Goal: Task Accomplishment & Management: Complete application form

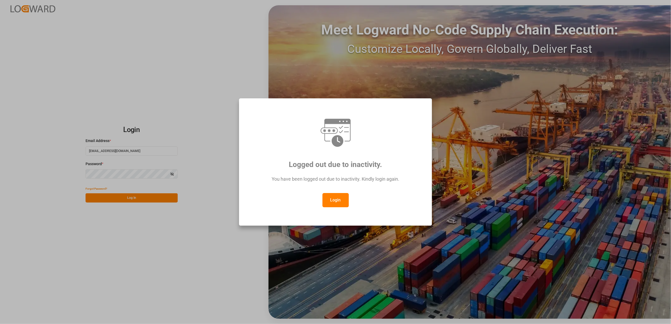
click at [143, 199] on div "Logged out due to inactivity. You have been logged out due to inactivity. Kindl…" at bounding box center [335, 162] width 671 height 324
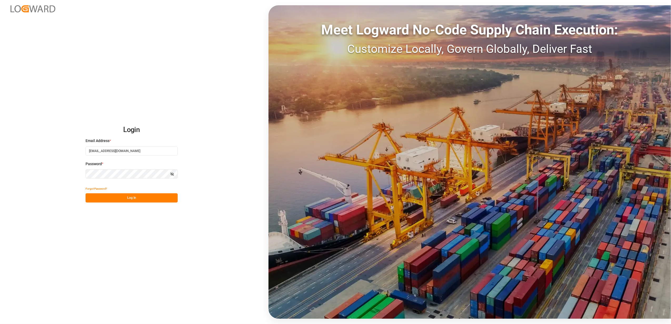
click at [143, 197] on button "Log In" at bounding box center [132, 197] width 92 height 9
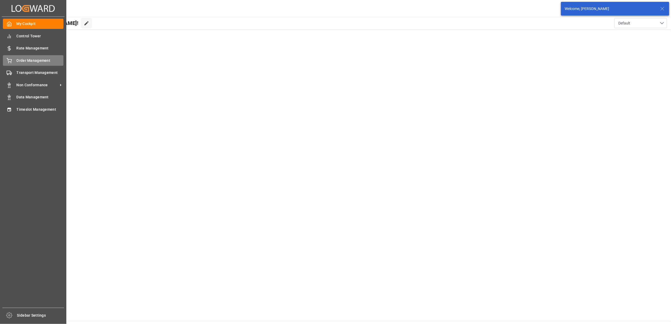
click at [28, 62] on span "Order Management" at bounding box center [40, 61] width 47 height 6
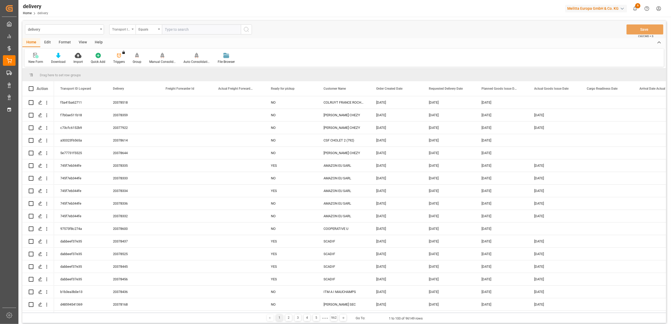
click at [133, 29] on icon "open menu" at bounding box center [133, 29] width 2 height 1
click at [131, 62] on div "Delivery" at bounding box center [148, 64] width 78 height 11
click at [184, 30] on input "text" at bounding box center [201, 29] width 79 height 10
type input "80002859"
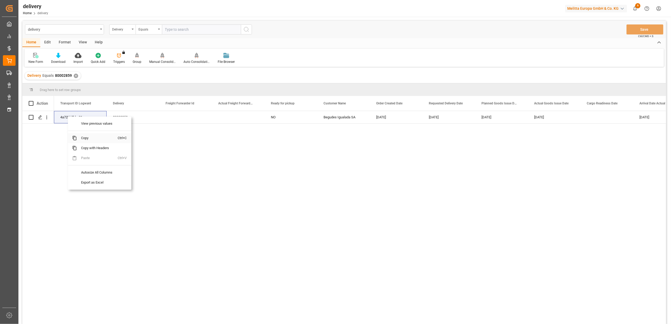
click at [86, 139] on span "Copy" at bounding box center [97, 138] width 41 height 10
click at [102, 141] on span "Copy" at bounding box center [110, 140] width 41 height 10
click at [95, 141] on span "Copy" at bounding box center [99, 140] width 41 height 10
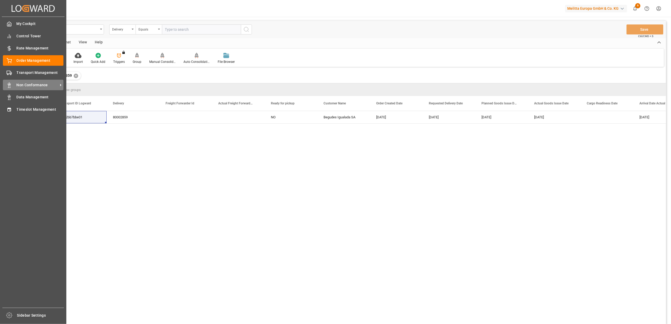
click at [28, 83] on span "Non Conformance" at bounding box center [38, 85] width 42 height 6
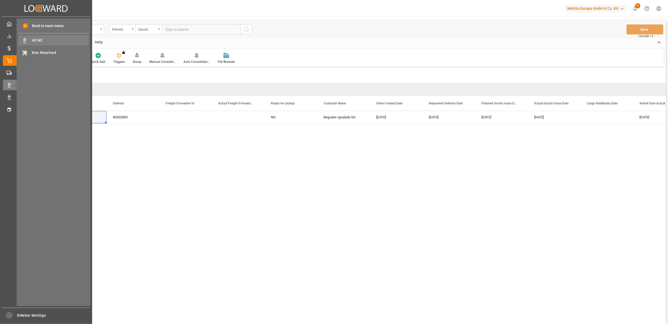
click at [39, 39] on span "All NC" at bounding box center [60, 41] width 57 height 6
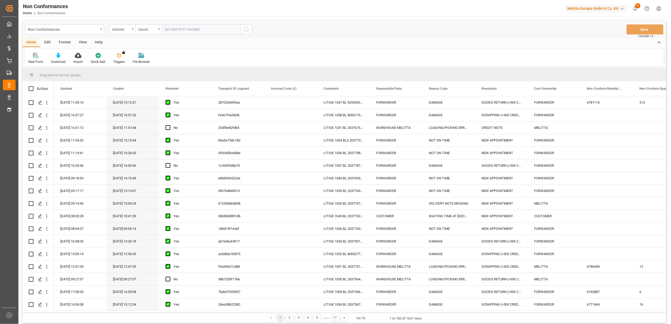
click at [34, 58] on div "New Form" at bounding box center [35, 59] width 23 height 12
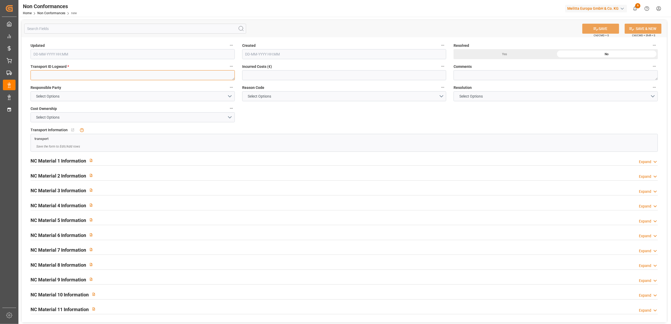
click at [192, 76] on textarea at bounding box center [133, 75] width 204 height 10
paste textarea "4a72bb7bbe01"
type textarea "4a72bb7bbe01"
click at [231, 97] on button "Select Options" at bounding box center [133, 96] width 204 height 10
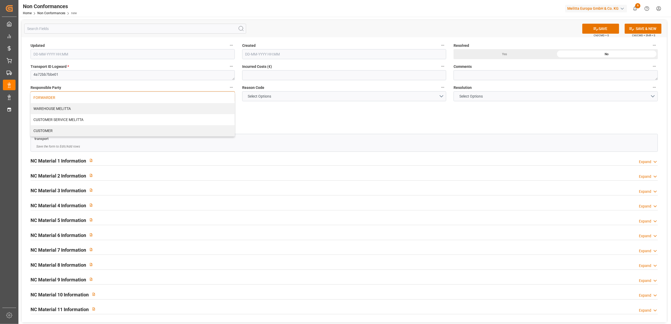
click at [189, 97] on div "FORWARDER" at bounding box center [133, 97] width 204 height 11
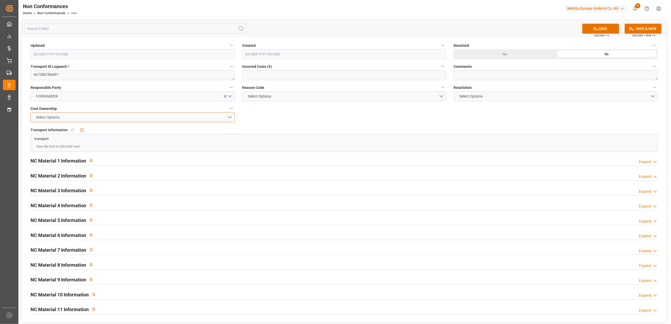
click at [230, 118] on button "Select Options" at bounding box center [133, 117] width 204 height 10
click at [172, 118] on div "FORWARDER" at bounding box center [133, 118] width 204 height 11
click at [442, 95] on button "Select Options" at bounding box center [344, 96] width 204 height 10
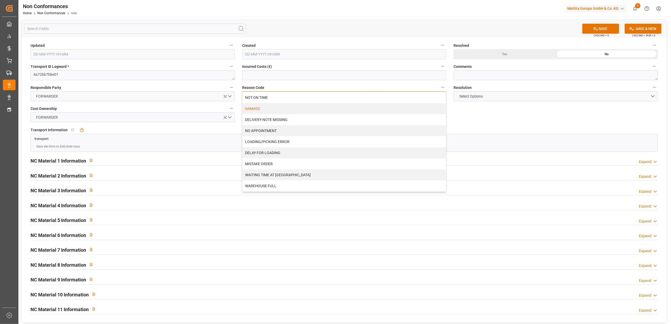
click at [262, 110] on div "DAMAGE" at bounding box center [344, 108] width 204 height 11
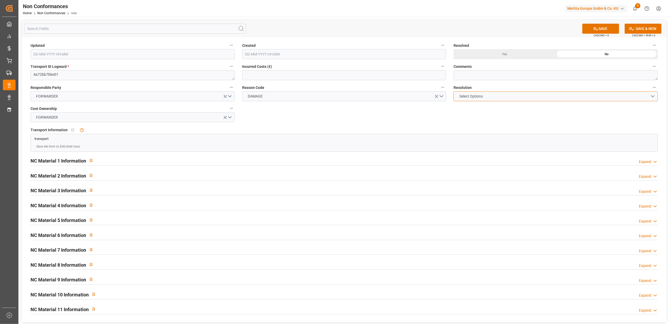
click at [652, 96] on button "Select Options" at bounding box center [556, 96] width 204 height 10
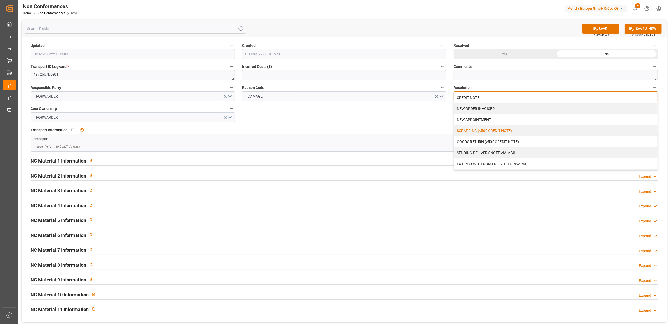
click at [468, 128] on div "SCRAPPING (<50€ CREDIT NOTE)" at bounding box center [556, 130] width 204 height 11
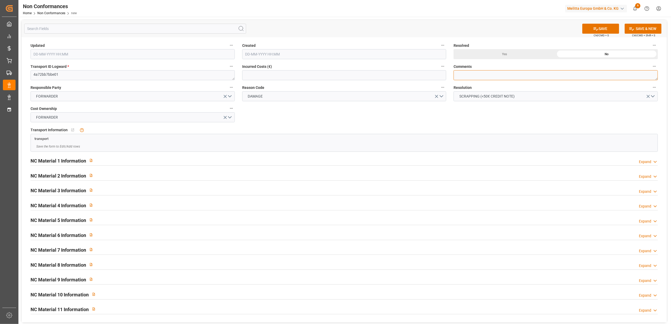
click at [473, 77] on textarea at bounding box center [556, 75] width 204 height 10
type textarea "LITIGE 1059 BL 80002859 Avarie sur 2 colis // Pas de retour"
click at [514, 56] on div "Yes" at bounding box center [505, 54] width 102 height 10
click at [608, 31] on button "SAVE" at bounding box center [600, 29] width 37 height 10
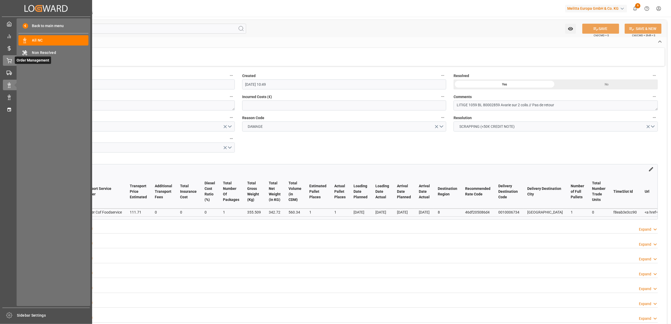
click at [8, 62] on icon at bounding box center [9, 60] width 5 height 5
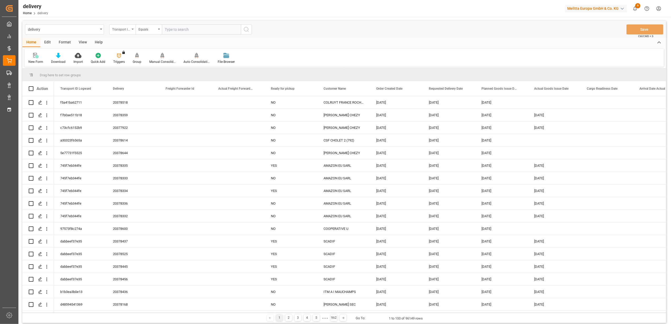
click at [133, 29] on icon "open menu" at bounding box center [133, 29] width 2 height 1
click at [135, 66] on div "Delivery" at bounding box center [148, 64] width 78 height 11
click at [175, 29] on input "text" at bounding box center [201, 29] width 79 height 10
type input "20376458"
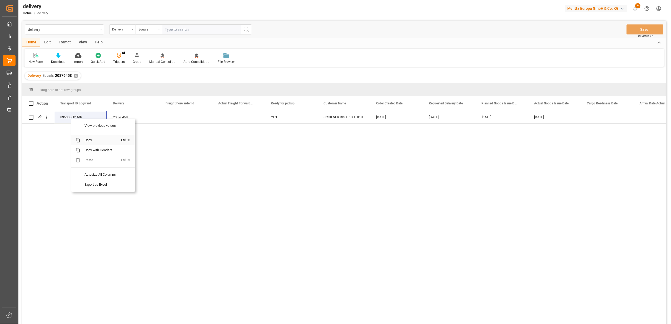
click at [91, 140] on span "Copy" at bounding box center [100, 140] width 41 height 10
click at [39, 118] on polygon "Press SPACE to select this row." at bounding box center [40, 117] width 3 height 3
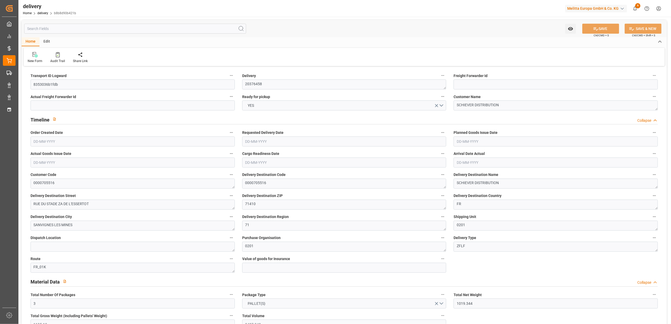
type input "21-08-2025"
type input "26-08-2025"
type input "25-08-2025"
type input "21-08-2025"
type input "19-08-2025 11:00"
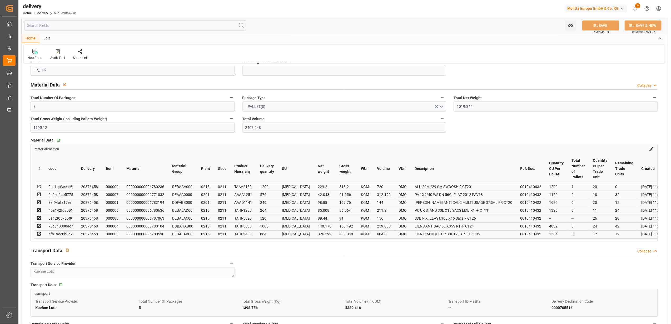
scroll to position [246, 0]
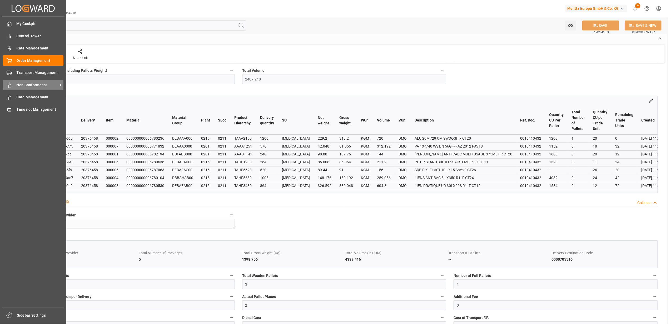
click at [30, 86] on span "Non Conformance" at bounding box center [38, 85] width 42 height 6
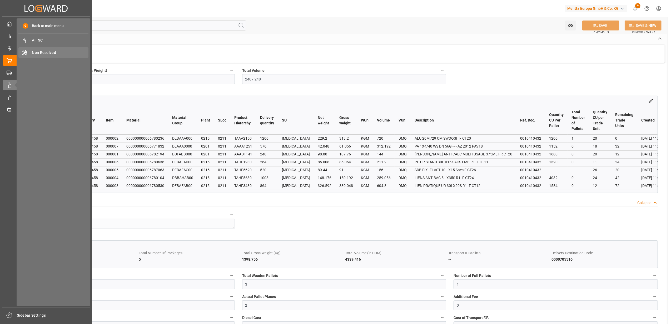
click at [43, 51] on span "Non Resolved" at bounding box center [60, 53] width 57 height 6
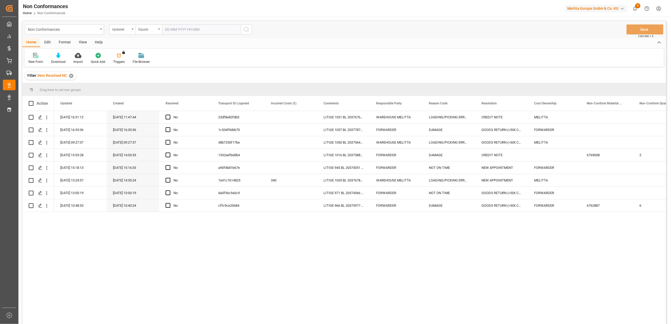
click at [36, 57] on icon at bounding box center [37, 56] width 3 height 3
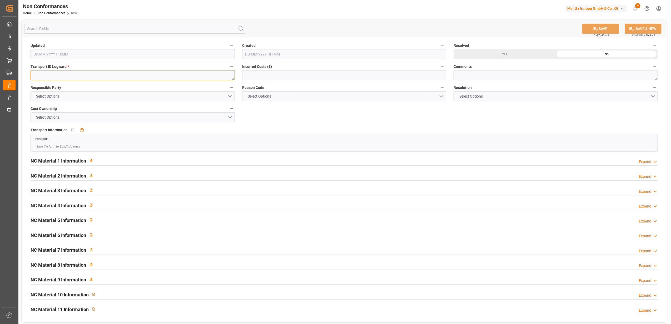
click at [133, 75] on textarea at bounding box center [133, 75] width 204 height 10
paste textarea "8353036b1fdb"
type textarea "8353036b1fdb"
click at [230, 95] on button "Select Options" at bounding box center [133, 96] width 204 height 10
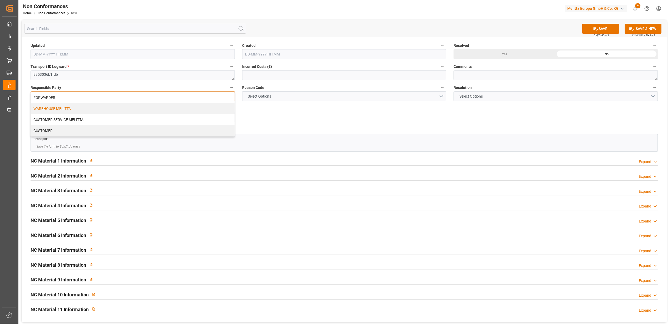
click at [179, 109] on div "WAREHOUSE MELITTA" at bounding box center [133, 108] width 204 height 11
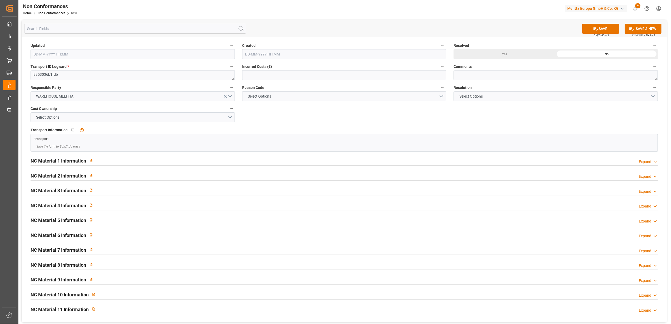
click at [643, 161] on div "Expand" at bounding box center [645, 162] width 12 height 6
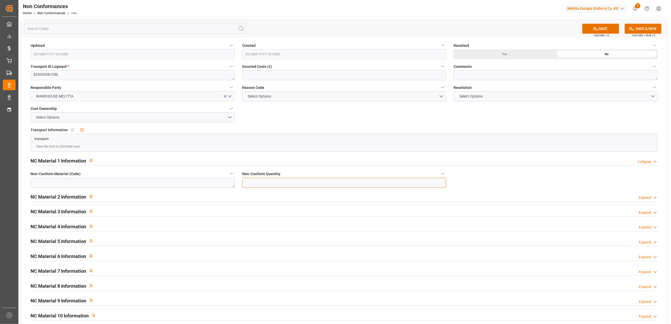
click at [364, 183] on input "text" at bounding box center [344, 183] width 204 height 10
type input "36"
click at [138, 185] on textarea at bounding box center [133, 183] width 204 height 10
type textarea "6557314"
click at [230, 118] on button "Select Options" at bounding box center [133, 117] width 204 height 10
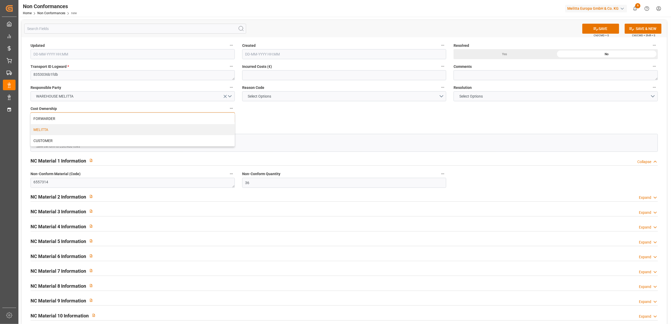
drag, startPoint x: 165, startPoint y: 134, endPoint x: 326, endPoint y: 128, distance: 160.9
click at [165, 134] on div "MELITTA" at bounding box center [133, 129] width 204 height 11
click at [439, 96] on button "Select Options" at bounding box center [344, 96] width 204 height 10
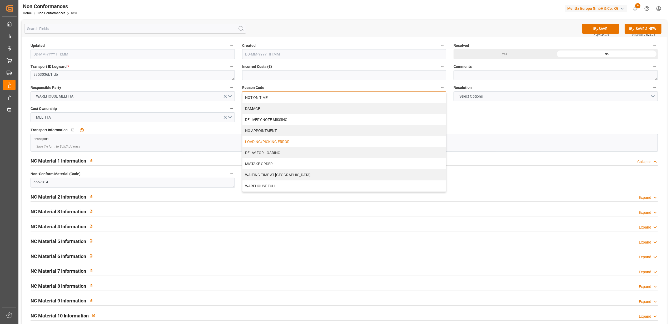
click at [290, 143] on div "LOADING/PICKING ERROR" at bounding box center [344, 141] width 204 height 11
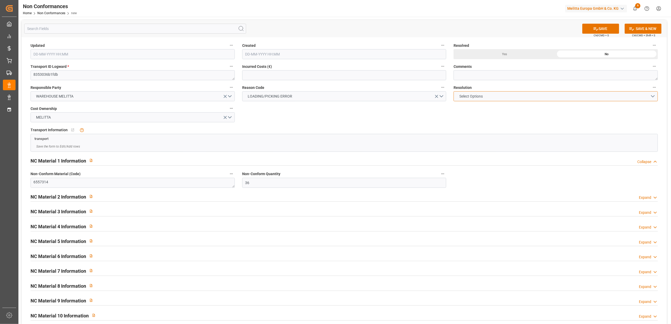
click at [654, 97] on button "Select Options" at bounding box center [556, 96] width 204 height 10
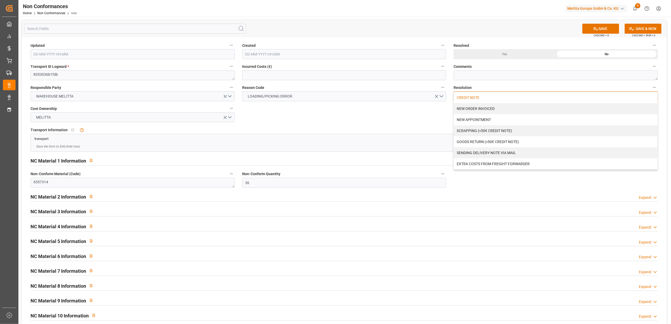
click at [476, 97] on div "CREDIT NOTE" at bounding box center [556, 97] width 204 height 11
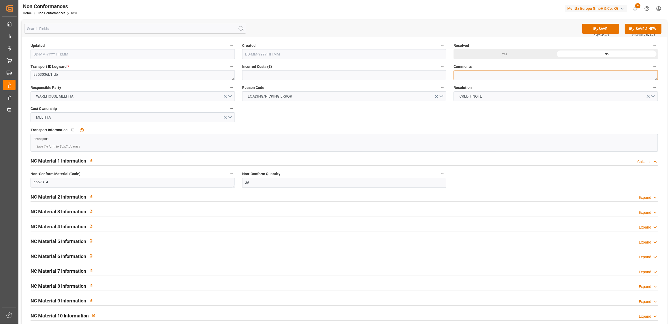
click at [478, 75] on textarea at bounding box center [556, 75] width 204 height 10
type textarea "LITIGE 1060 BL 20376458 Manque 2 colis filtres"
click at [510, 55] on div "Yes" at bounding box center [505, 54] width 102 height 10
click at [612, 26] on button "SAVE" at bounding box center [600, 29] width 37 height 10
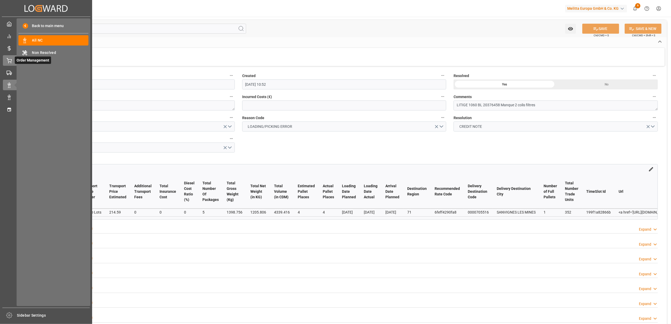
click at [11, 63] on div "Order Management Order Management" at bounding box center [46, 60] width 86 height 10
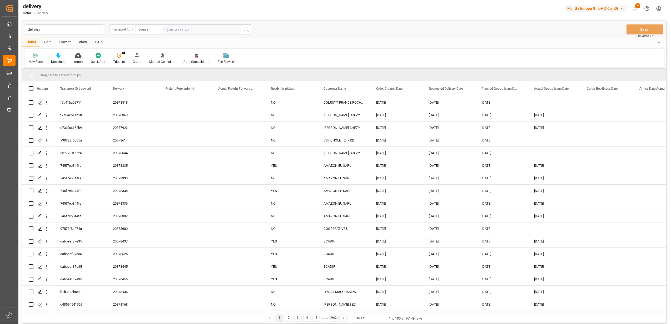
click at [133, 29] on icon "open menu" at bounding box center [133, 29] width 2 height 1
click at [131, 67] on div "Delivery" at bounding box center [148, 64] width 78 height 11
click at [195, 31] on input "text" at bounding box center [201, 29] width 79 height 10
type input "20377659"
click at [247, 29] on icon "search button" at bounding box center [246, 29] width 6 height 6
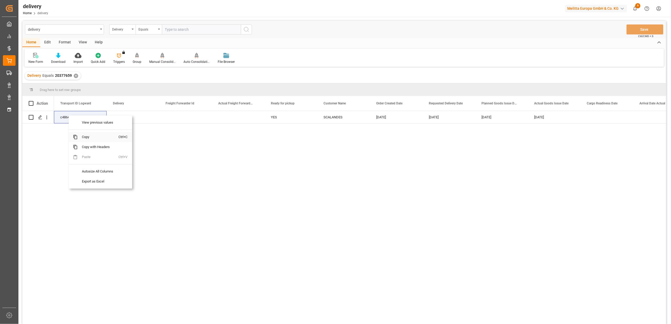
click at [86, 137] on span "Copy" at bounding box center [98, 137] width 41 height 10
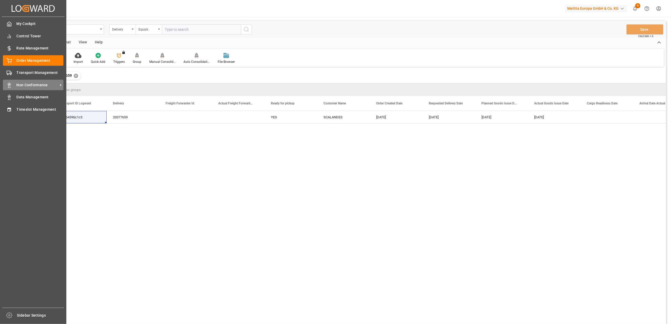
click at [33, 85] on span "Non Conformance" at bounding box center [38, 85] width 42 height 6
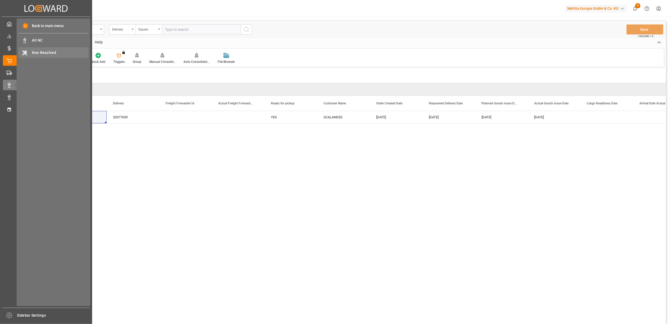
click at [44, 51] on span "Non Resolved" at bounding box center [60, 53] width 57 height 6
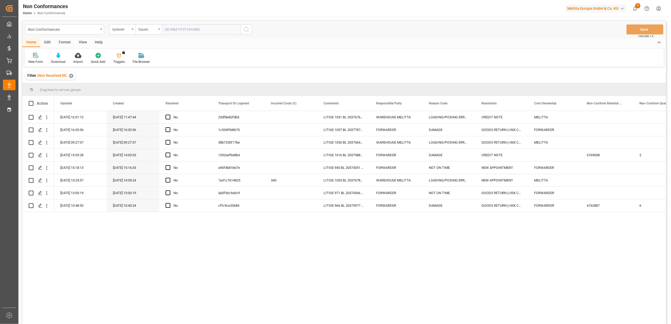
click at [32, 56] on div at bounding box center [35, 56] width 15 height 6
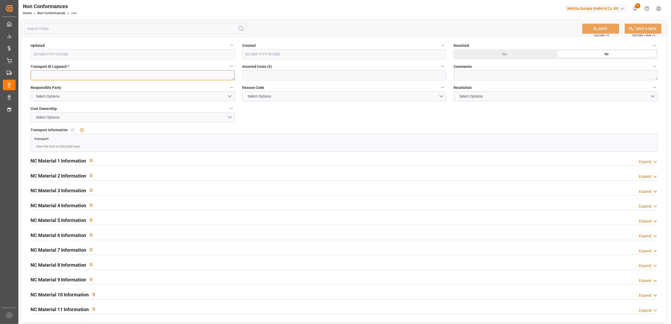
click at [77, 76] on textarea at bounding box center [133, 75] width 204 height 10
paste textarea "c4864396c1c3"
type textarea "c4864396c1c3"
click at [231, 97] on button "Select Options" at bounding box center [133, 96] width 204 height 10
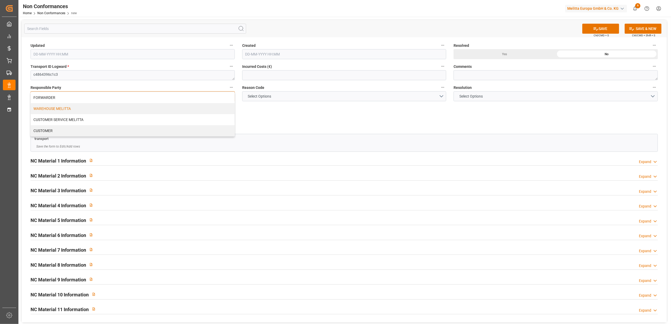
click at [136, 106] on div "WAREHOUSE MELITTA" at bounding box center [133, 108] width 204 height 11
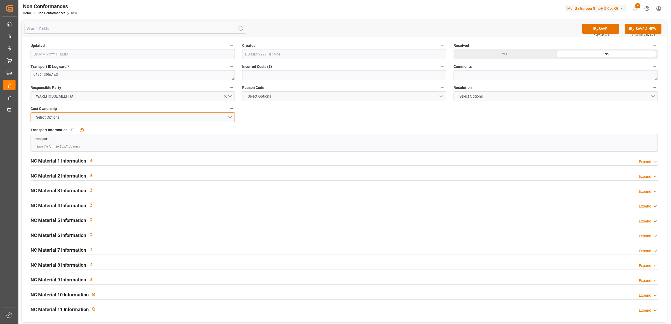
click at [229, 117] on button "Select Options" at bounding box center [133, 117] width 204 height 10
click at [160, 128] on div "MELITTA" at bounding box center [133, 129] width 204 height 11
click at [442, 97] on button "Select Options" at bounding box center [344, 96] width 204 height 10
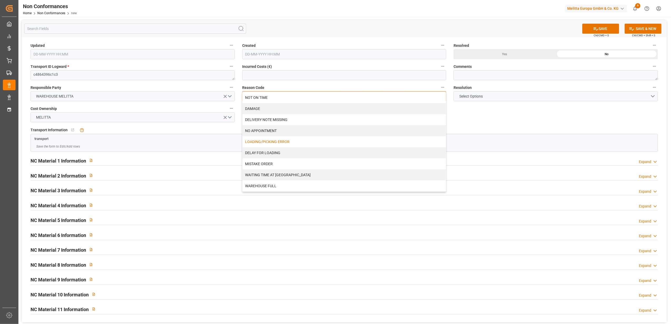
click at [246, 141] on div "LOADING/PICKING ERROR" at bounding box center [344, 141] width 204 height 11
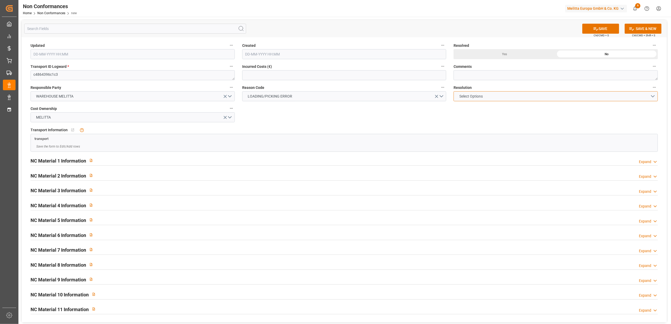
click at [650, 96] on button "Select Options" at bounding box center [556, 96] width 204 height 10
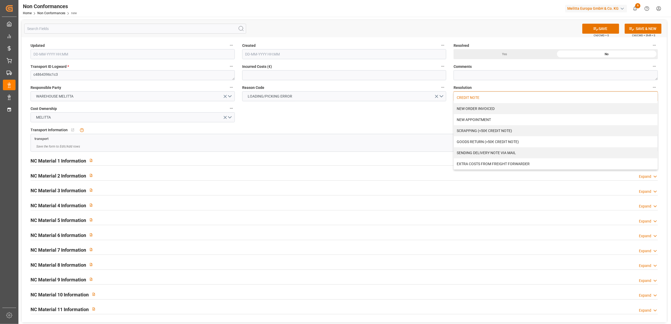
click at [460, 97] on div "CREDIT NOTE" at bounding box center [556, 97] width 204 height 11
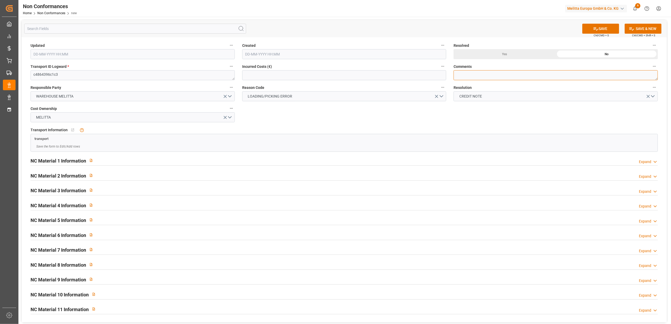
click at [460, 76] on textarea at bounding box center [556, 75] width 204 height 10
type textarea "LITIGE 1061 BL 20377659 Manque 1 colis Alu"
click at [647, 163] on div "Expand" at bounding box center [645, 162] width 12 height 6
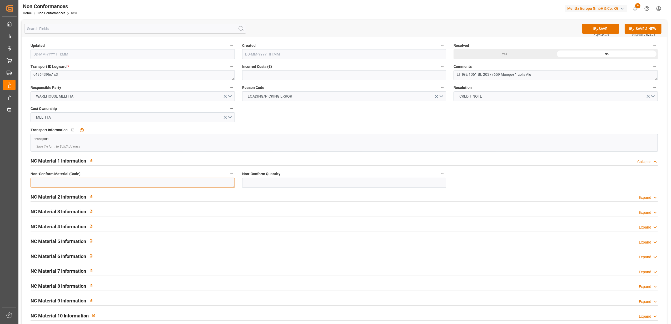
click at [122, 181] on textarea at bounding box center [133, 183] width 204 height 10
paste textarea "6780236"
type textarea "6780236"
click at [342, 184] on input "text" at bounding box center [344, 183] width 204 height 10
type input "20"
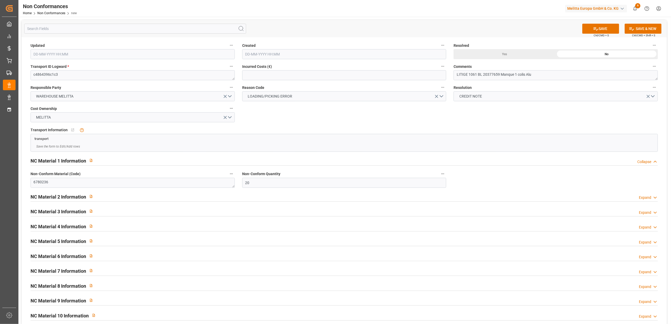
click at [491, 55] on div "Yes" at bounding box center [505, 54] width 102 height 10
click at [601, 27] on button "SAVE" at bounding box center [600, 29] width 37 height 10
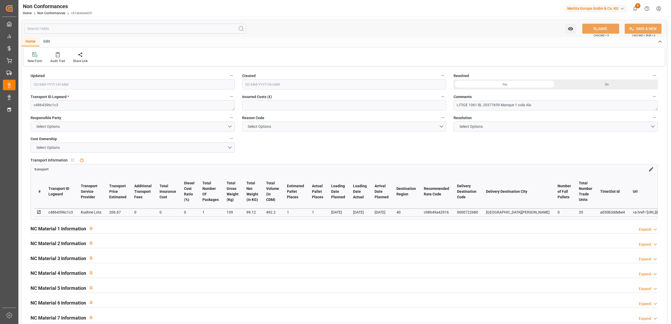
type input "19-09-2025 10:58"
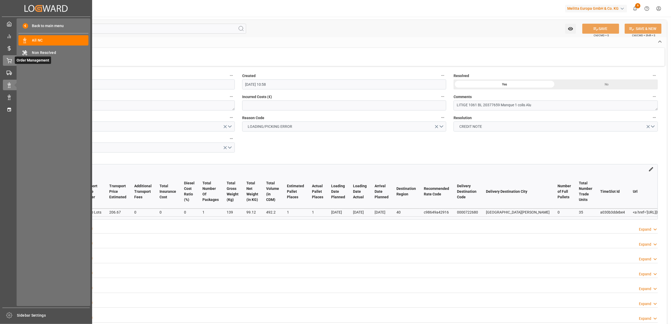
click at [7, 59] on icon at bounding box center [9, 60] width 5 height 5
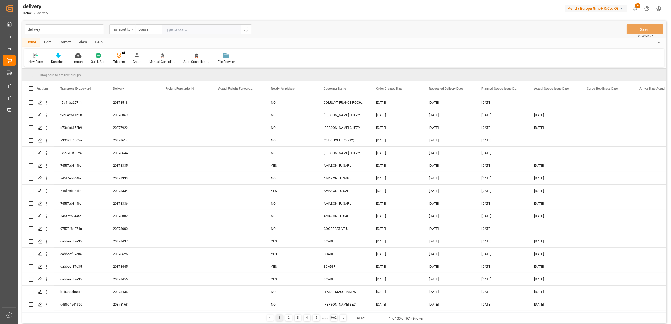
click at [132, 31] on div "Transport ID Logward" at bounding box center [122, 29] width 26 height 10
drag, startPoint x: 129, startPoint y: 66, endPoint x: 169, endPoint y: 44, distance: 46.0
click at [129, 66] on div "Delivery" at bounding box center [148, 64] width 78 height 11
click at [185, 30] on input "text" at bounding box center [201, 29] width 79 height 10
type input "20376422"
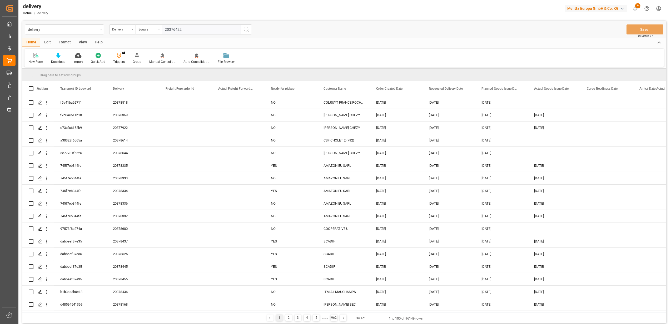
click at [249, 29] on icon "search button" at bounding box center [246, 29] width 6 height 6
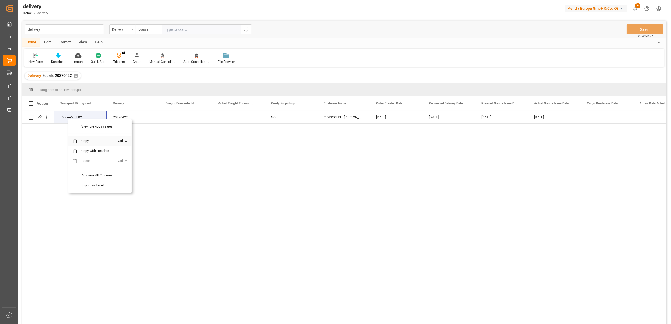
click at [90, 142] on span "Copy" at bounding box center [97, 141] width 41 height 10
click at [39, 119] on icon "Press SPACE to select this row." at bounding box center [40, 117] width 4 height 4
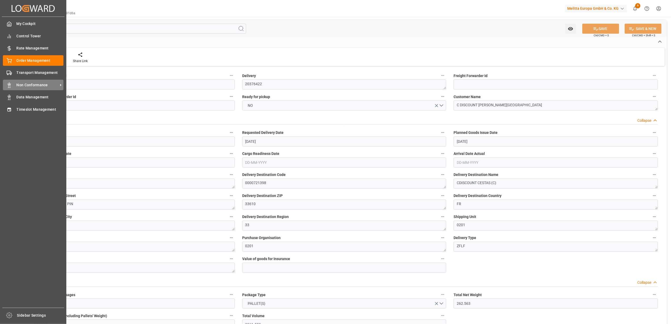
click at [20, 85] on span "Non Conformance" at bounding box center [38, 85] width 42 height 6
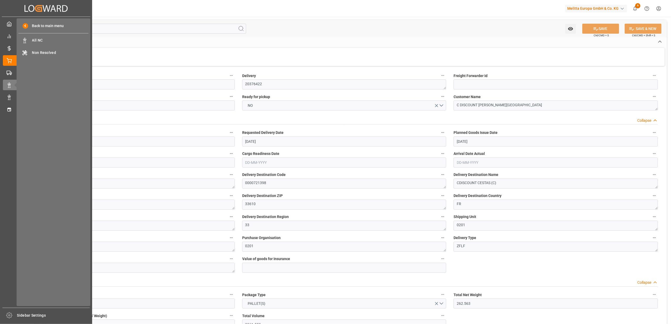
drag, startPoint x: 20, startPoint y: 85, endPoint x: 57, endPoint y: 133, distance: 60.2
click at [57, 133] on div "Back to main menu All NC All NC Non Resolved Non Resolved" at bounding box center [54, 162] width 74 height 288
click at [35, 55] on span "Non Resolved" at bounding box center [60, 53] width 57 height 6
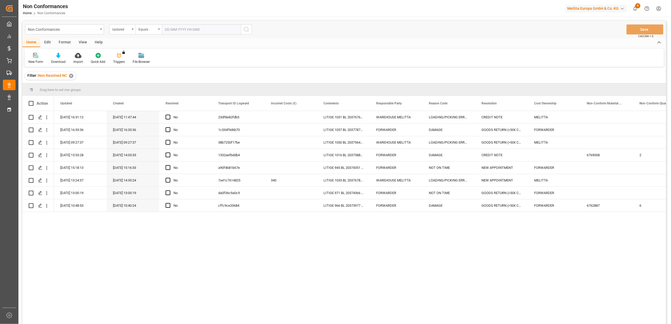
click at [35, 56] on icon at bounding box center [35, 55] width 5 height 5
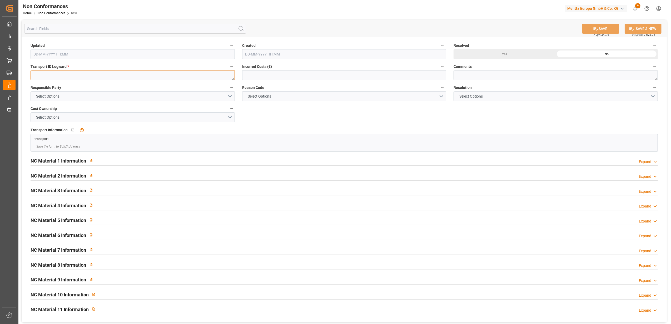
click at [47, 78] on textarea at bounding box center [133, 75] width 204 height 10
paste textarea "f6dcee5b5b02"
type textarea "f6dcee5b5b02"
click at [231, 99] on button "Select Options" at bounding box center [133, 96] width 204 height 10
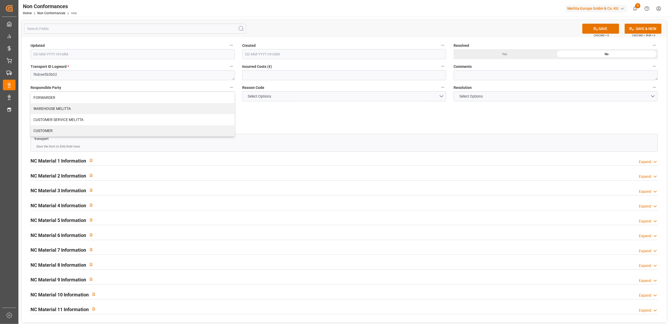
click at [320, 116] on div "Updated Created Resolved Yes No Transport ID Logward * f6dcee5b5b02 Incurred Co…" at bounding box center [344, 179] width 645 height 285
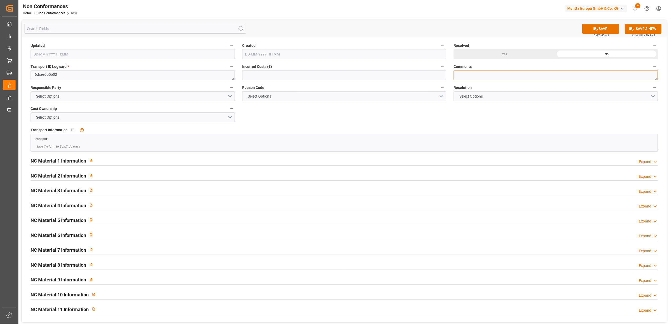
click at [542, 76] on textarea at bounding box center [556, 75] width 204 height 10
type textarea "LITIGE 1062 BL 20376422"
click at [606, 29] on button "SAVE" at bounding box center [600, 29] width 37 height 10
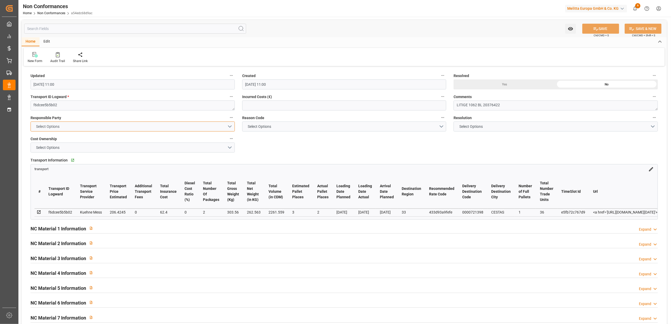
click at [231, 124] on button "Select Options" at bounding box center [133, 127] width 204 height 10
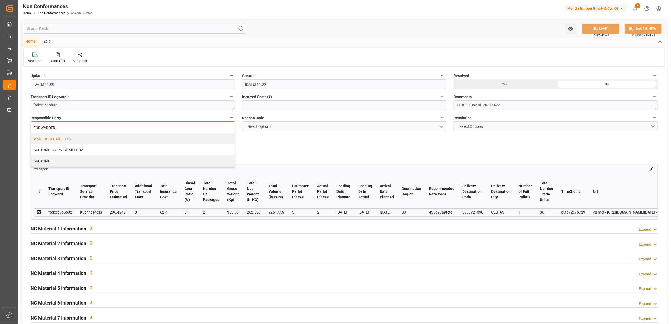
click at [101, 141] on div "WAREHOUSE MELITTA" at bounding box center [133, 138] width 204 height 11
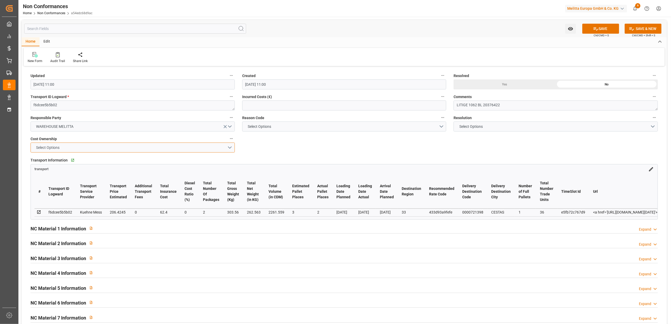
click at [229, 148] on button "Select Options" at bounding box center [133, 148] width 204 height 10
drag, startPoint x: 73, startPoint y: 162, endPoint x: 116, endPoint y: 161, distance: 43.7
click at [73, 162] on div "MELITTA" at bounding box center [133, 160] width 204 height 11
click at [440, 127] on button "Select Options" at bounding box center [344, 127] width 204 height 10
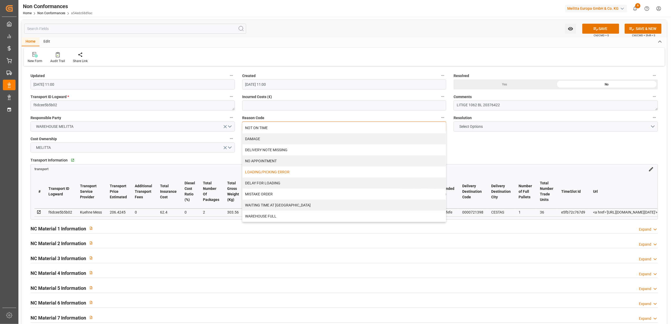
click at [325, 172] on div "LOADING/PICKING ERROR" at bounding box center [344, 172] width 204 height 11
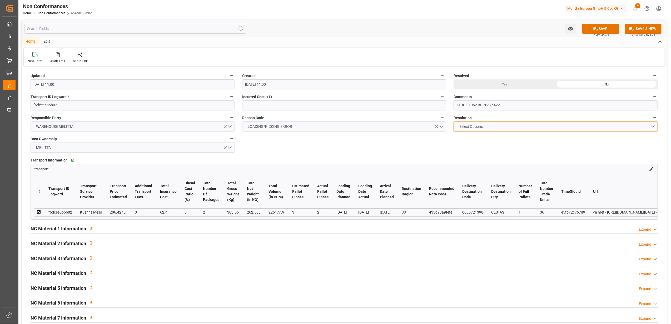
click at [654, 126] on button "Select Options" at bounding box center [556, 127] width 204 height 10
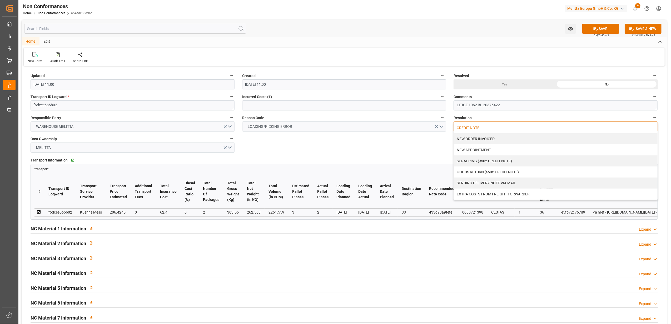
click at [483, 129] on div "CREDIT NOTE" at bounding box center [556, 127] width 204 height 11
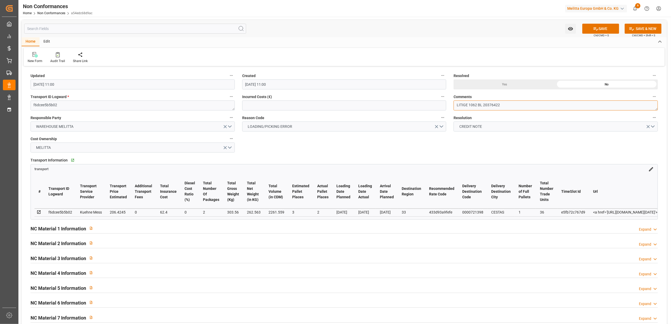
click at [522, 107] on textarea "LITIGE 1062 BL 20376422" at bounding box center [556, 106] width 204 height 10
click at [532, 107] on textarea "LITIGE 1062 BL 20376422 Manque 1 colis dossettes" at bounding box center [556, 106] width 204 height 10
type textarea "LITIGE 1062 BL 20376422 Manque 1 colis dosettes"
click at [646, 230] on div "Expand" at bounding box center [645, 230] width 12 height 6
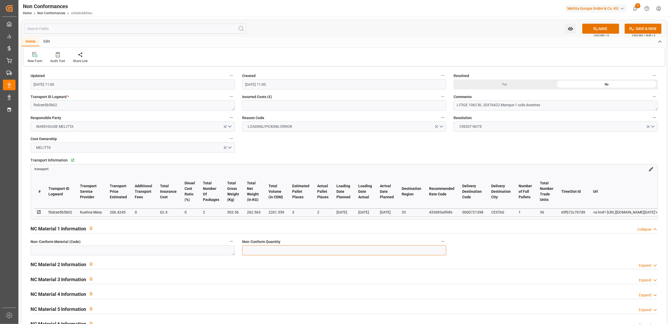
click at [375, 254] on input "text" at bounding box center [344, 251] width 204 height 10
type input "18"
click at [212, 251] on textarea at bounding box center [133, 251] width 204 height 10
paste textarea "6779624"
type textarea "6779624"
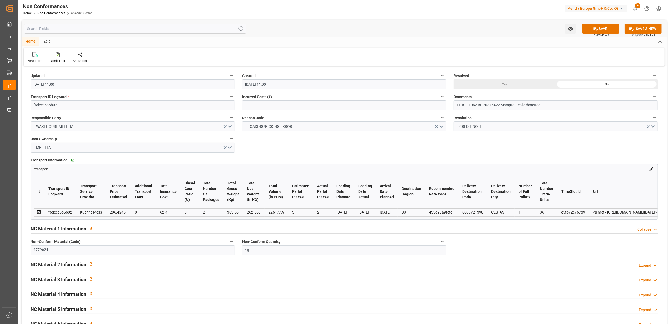
click at [505, 84] on div "Yes" at bounding box center [505, 84] width 102 height 10
click at [603, 30] on button "SAVE" at bounding box center [600, 29] width 37 height 10
type input "19-09-2025 11:04"
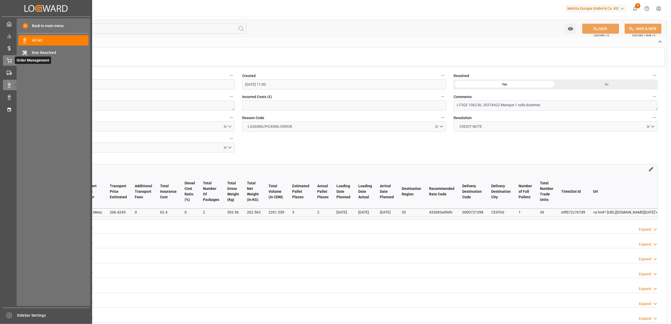
click at [13, 60] on div "Order Management Order Management" at bounding box center [46, 60] width 86 height 10
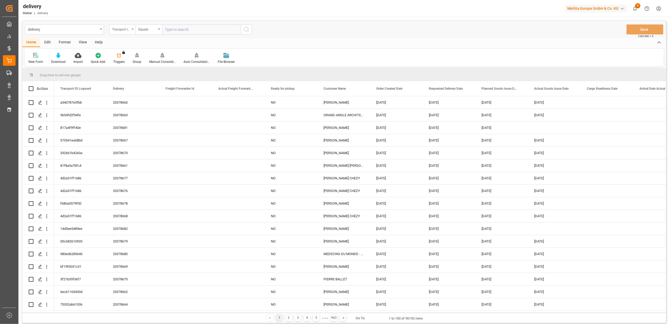
click at [132, 31] on div "Transport ID Logward" at bounding box center [122, 29] width 26 height 10
click at [133, 62] on div "Delivery" at bounding box center [148, 64] width 78 height 11
click at [210, 31] on input "text" at bounding box center [201, 29] width 79 height 10
type input "20378157"
click at [247, 31] on icon "search button" at bounding box center [246, 29] width 6 height 6
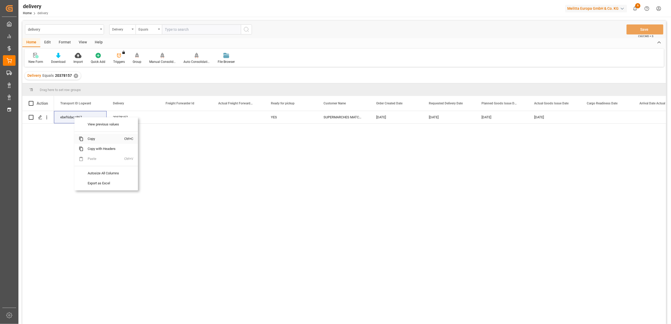
click at [98, 139] on span "Copy" at bounding box center [103, 139] width 41 height 10
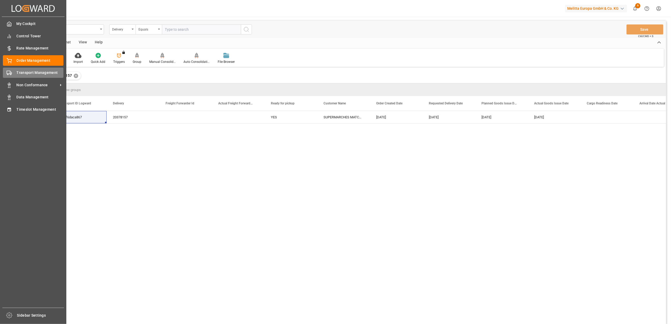
click at [11, 70] on icon at bounding box center [9, 72] width 5 height 5
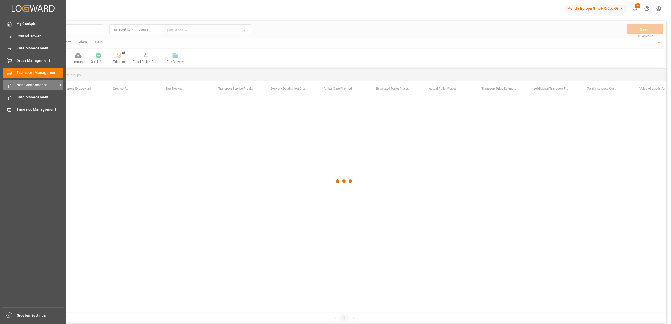
click at [26, 83] on span "Non Conformance" at bounding box center [38, 85] width 42 height 6
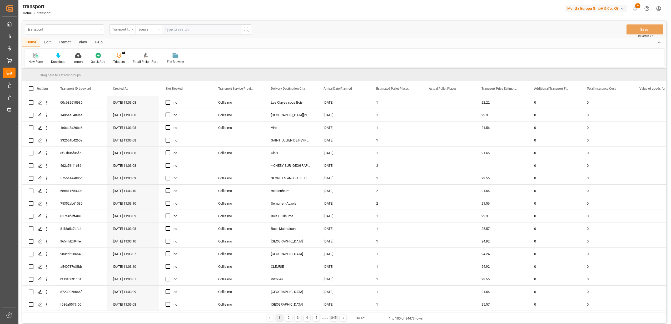
click at [39, 55] on div at bounding box center [35, 56] width 15 height 6
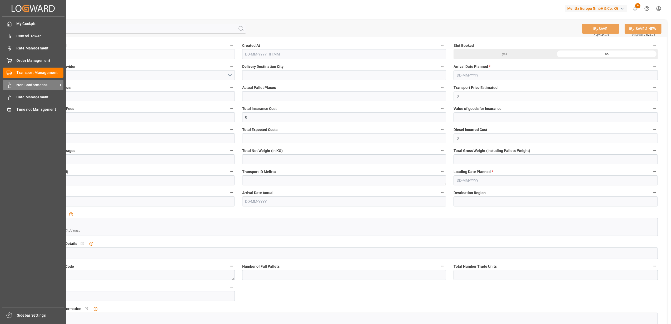
click at [27, 83] on span "Non Conformance" at bounding box center [38, 85] width 42 height 6
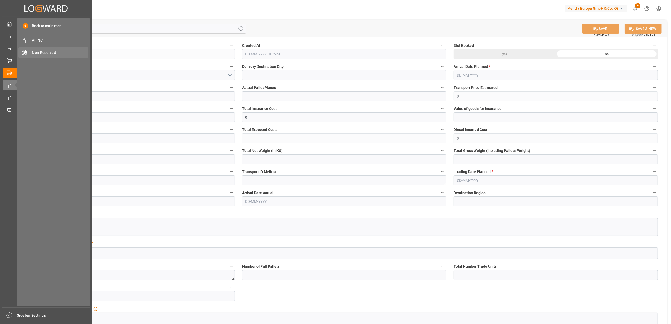
click at [42, 51] on span "Non Resolved" at bounding box center [60, 53] width 57 height 6
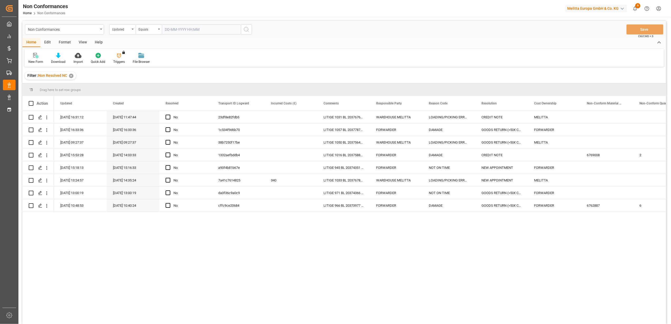
click at [36, 57] on icon at bounding box center [37, 56] width 3 height 3
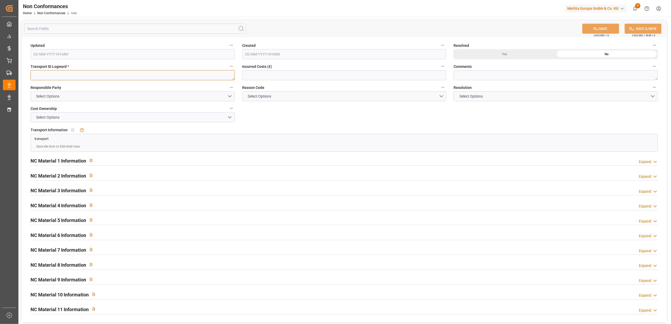
click at [65, 74] on textarea at bounding box center [133, 75] width 204 height 10
paste textarea "ebef6daca867"
type textarea "ebef6daca867"
click at [523, 72] on textarea at bounding box center [556, 75] width 204 height 10
type textarea "LITIGE 1063 BL 20378157"
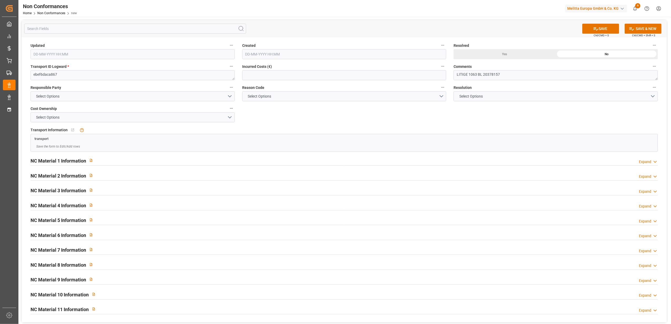
click at [653, 161] on icon at bounding box center [654, 162] width 5 height 6
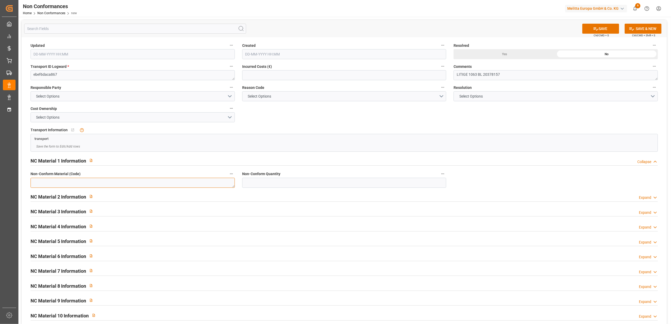
click at [179, 184] on textarea at bounding box center [133, 183] width 204 height 10
paste textarea "6771405"
type textarea "6771405"
click at [340, 185] on input "text" at bounding box center [344, 183] width 204 height 10
click at [517, 158] on div "NC Material 1 Information Collapse" at bounding box center [344, 161] width 627 height 10
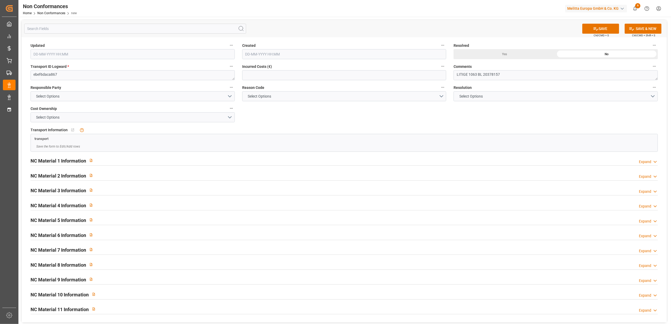
click at [649, 165] on div "Expand" at bounding box center [645, 162] width 12 height 6
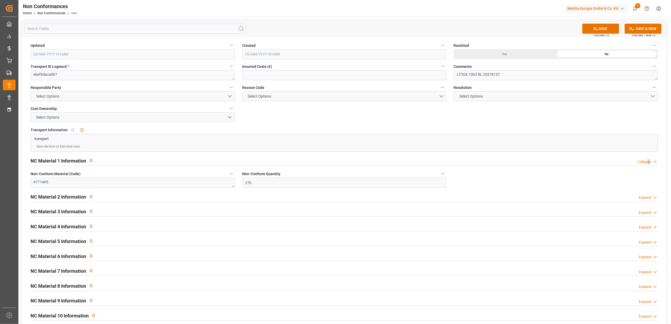
click at [648, 161] on div "Collapse" at bounding box center [644, 162] width 14 height 6
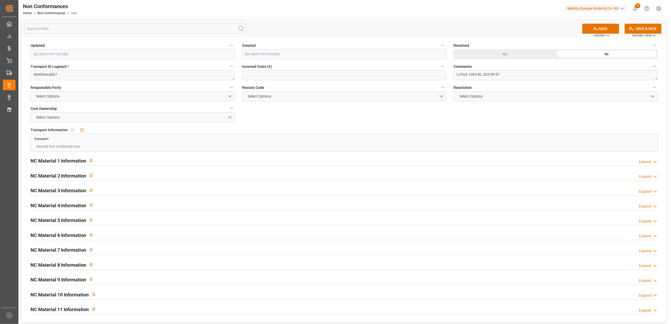
click at [649, 162] on div "Expand" at bounding box center [645, 162] width 12 height 6
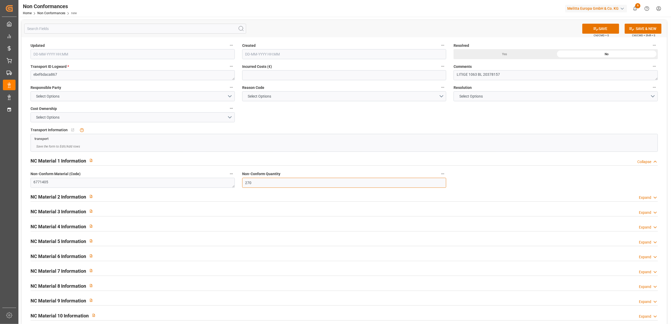
drag, startPoint x: 293, startPoint y: 183, endPoint x: 233, endPoint y: 184, distance: 60.0
click at [225, 183] on div "Updated Created Resolved Yes No Transport ID Logward * ebef6daca867 Incurred Co…" at bounding box center [344, 190] width 645 height 306
type input "117"
click at [569, 76] on textarea "LITIGE 1063 BL 20378157" at bounding box center [556, 75] width 204 height 10
type textarea "LITIGE 1063 BL 20378157 Manque 13 colis filtres"
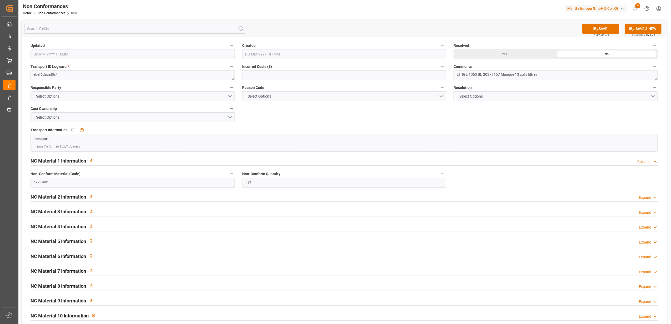
click at [514, 55] on div "Yes" at bounding box center [505, 54] width 102 height 10
click at [601, 25] on button "SAVE" at bounding box center [600, 29] width 37 height 10
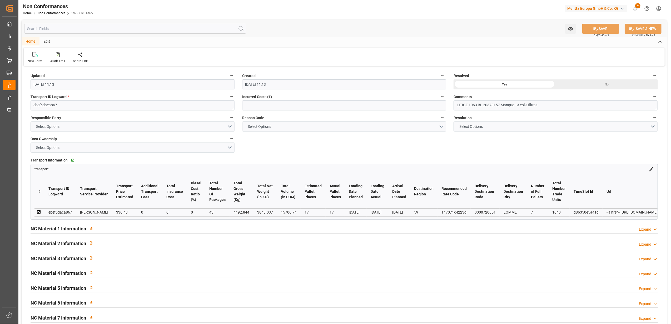
click at [651, 231] on div "Expand" at bounding box center [645, 230] width 12 height 6
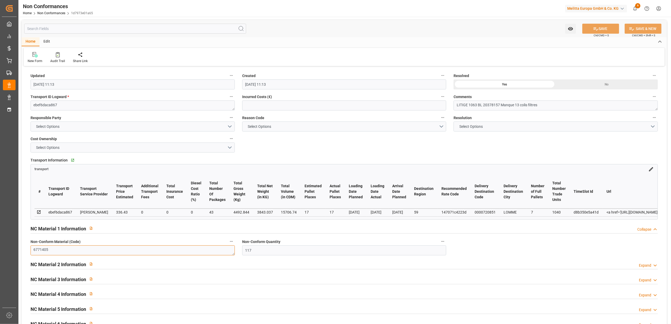
drag, startPoint x: 85, startPoint y: 253, endPoint x: -2, endPoint y: 248, distance: 87.0
click at [0, 248] on html "Created by potrace 1.15, written by [PERSON_NAME] [DATE]-[DATE] Created by potr…" at bounding box center [335, 162] width 671 height 324
